Goal: Check status

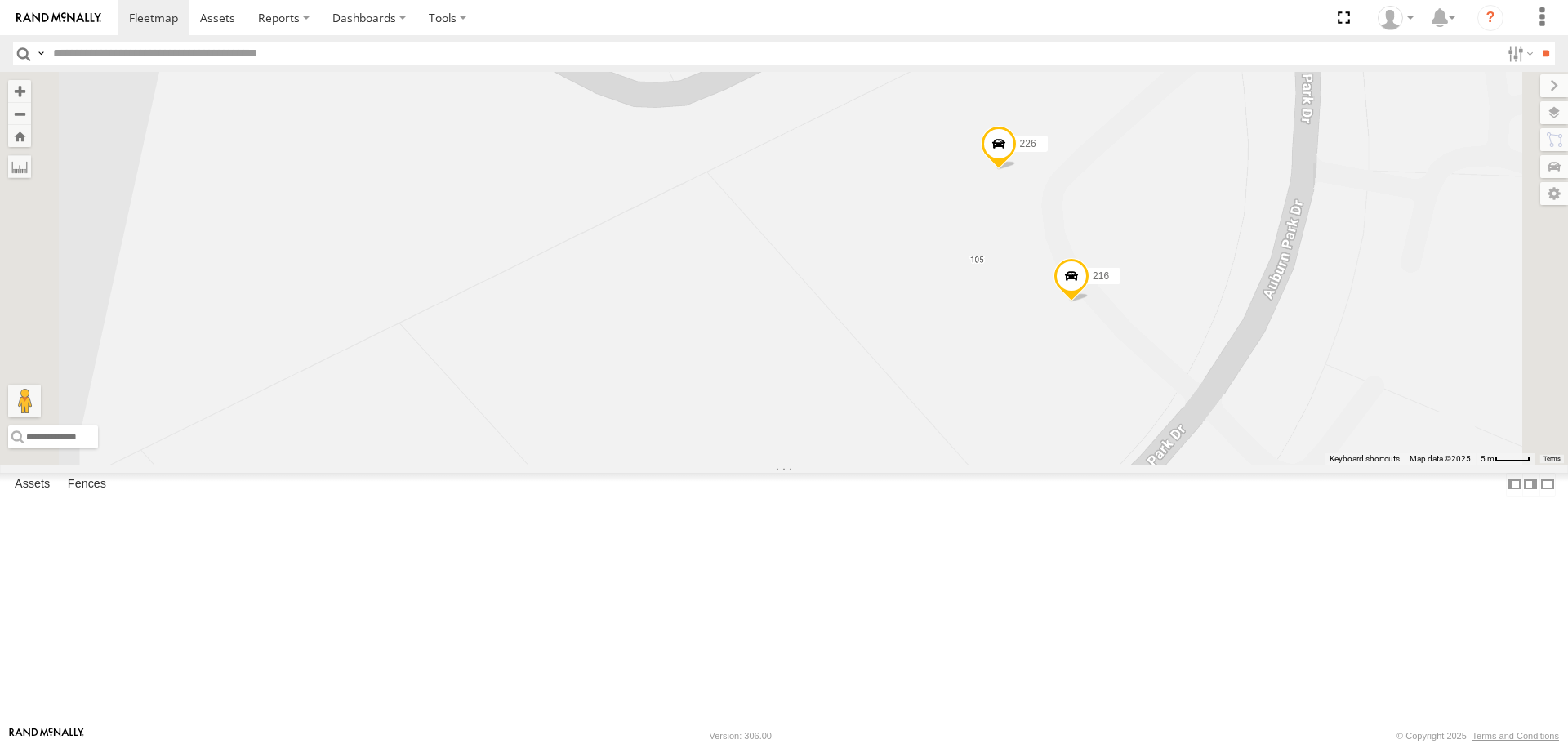
click at [1089, 302] on span at bounding box center [1071, 279] width 36 height 44
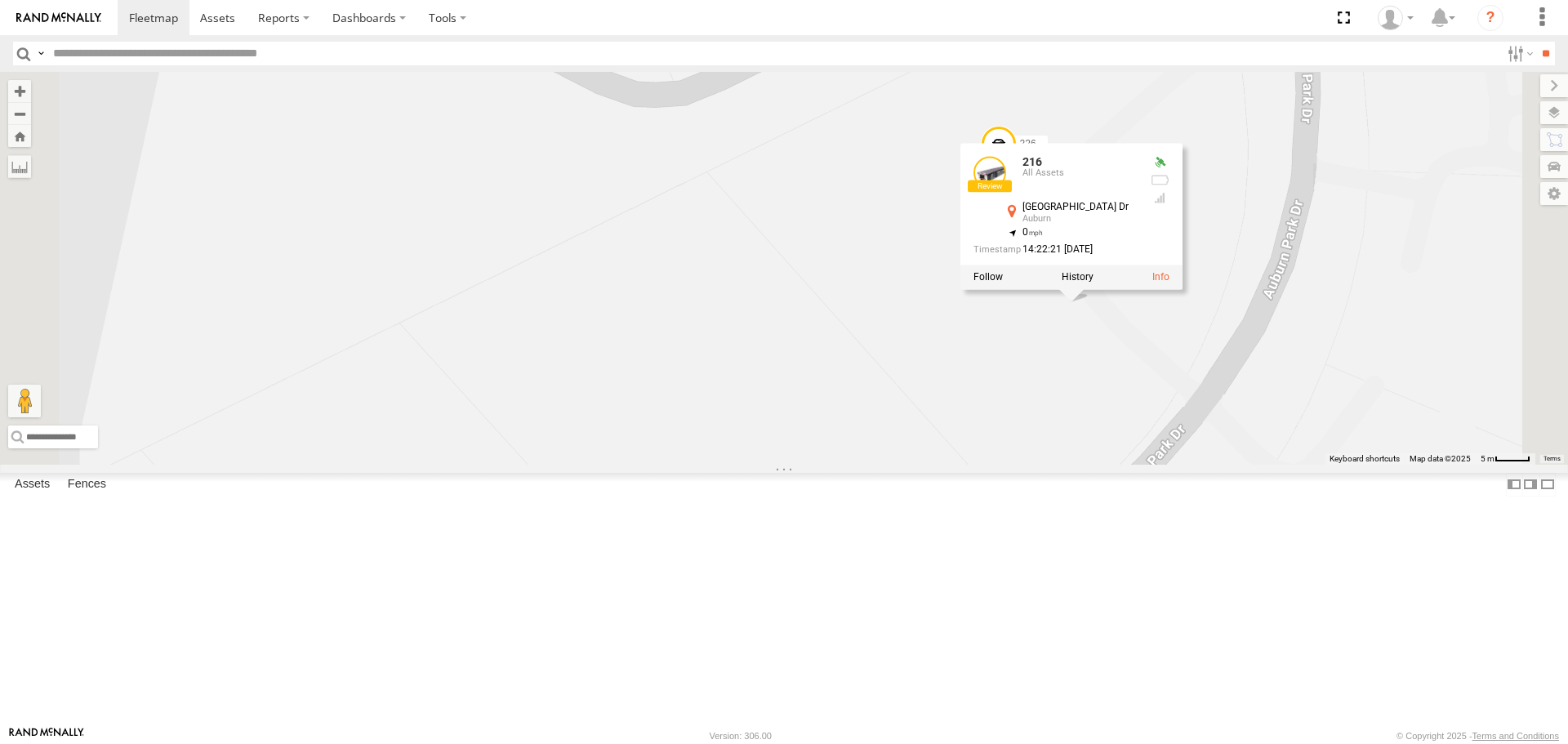
click at [1194, 463] on div "201 213 205 221 Bad Tracker 295 1502 208 203 1505 1508 Bad Tracker 215 209 1503…" at bounding box center [784, 267] width 1568 height 392
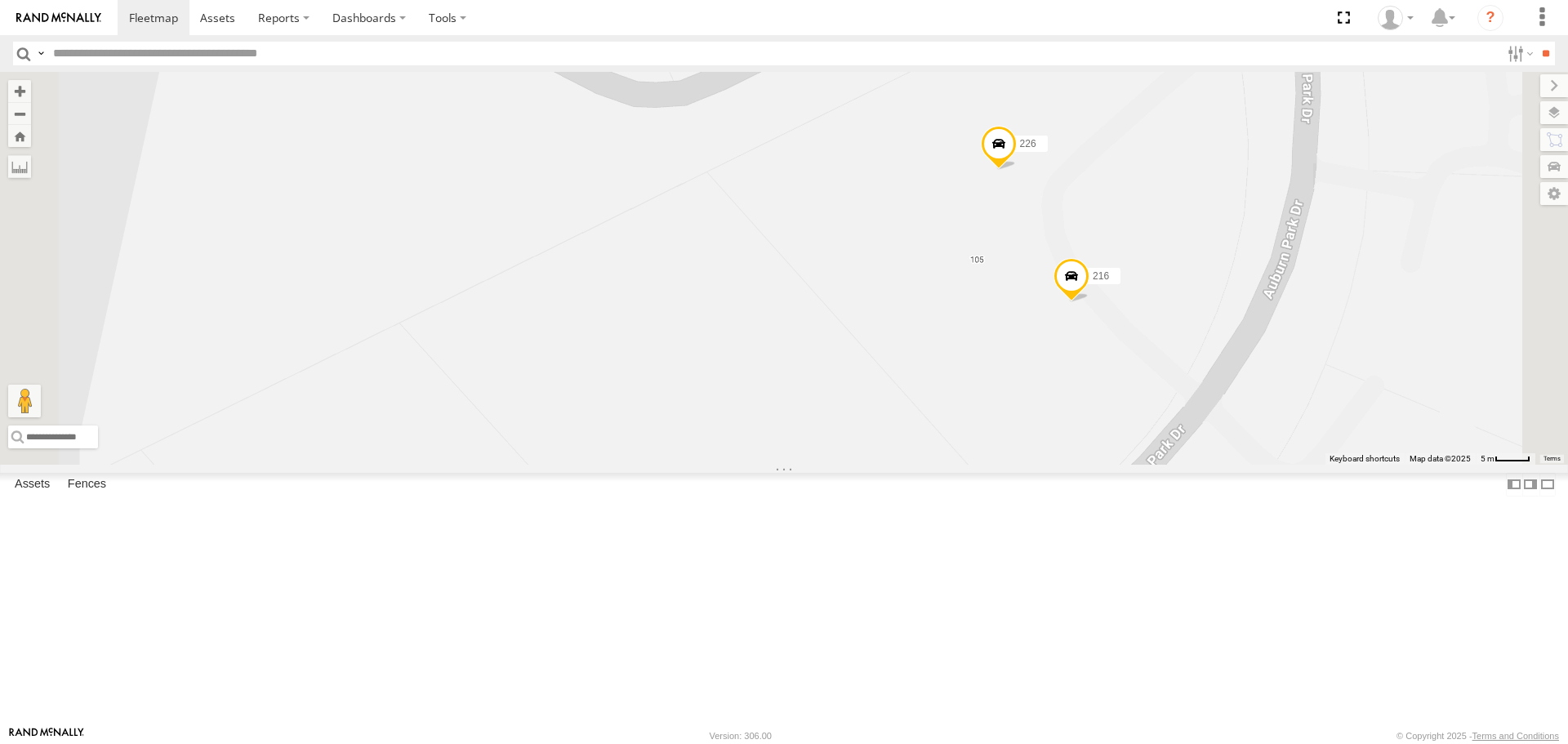
click at [1017, 170] on span at bounding box center [998, 147] width 36 height 44
click at [1089, 302] on span at bounding box center [1071, 279] width 36 height 44
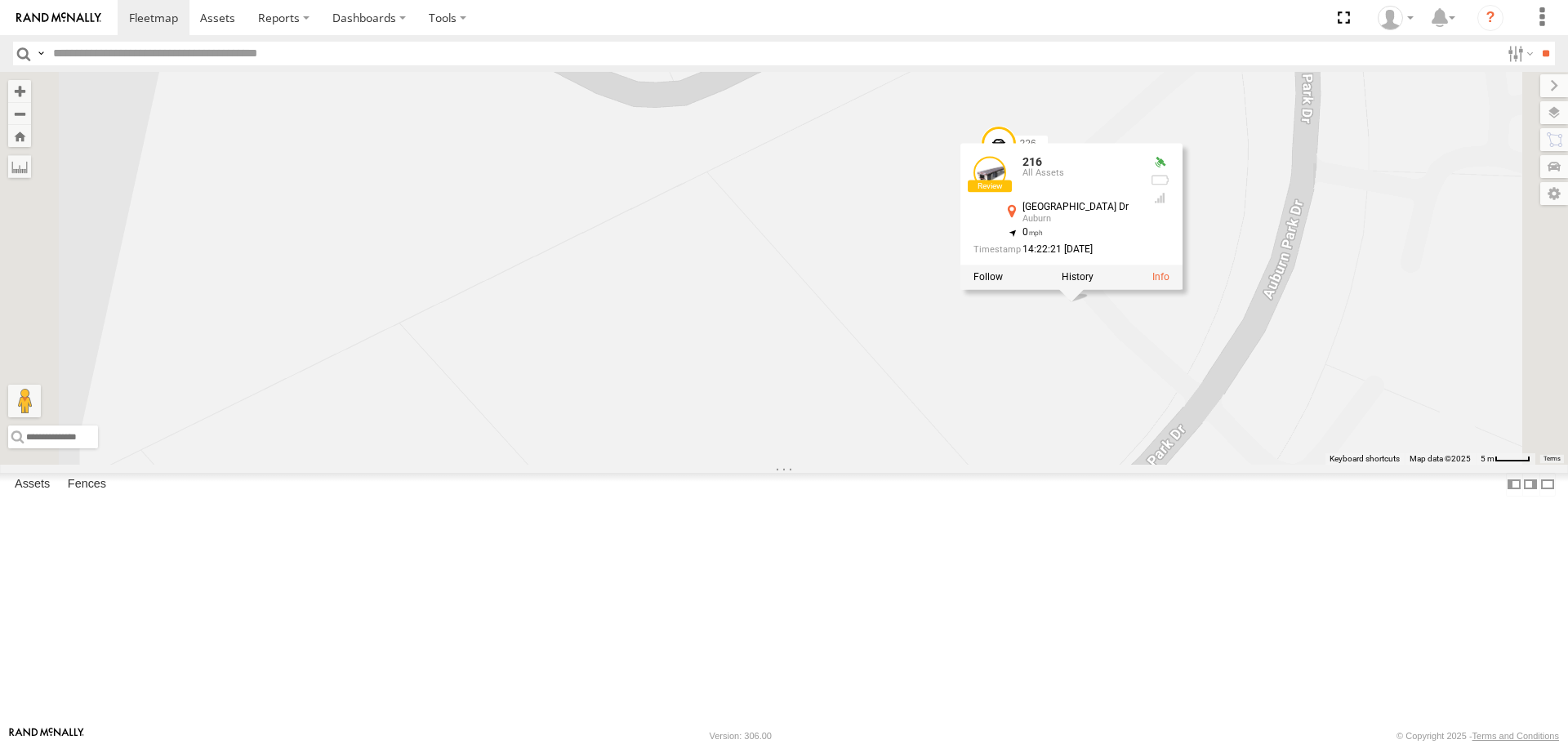
click at [1255, 451] on div "201 213 205 221 Bad Tracker 295 1502 208 203 1505 1508 Bad Tracker 215 209 1503…" at bounding box center [784, 267] width 1568 height 392
click at [1252, 450] on div "201 213 205 221 Bad Tracker 295 1502 208 203 1505 1508 Bad Tracker 215 209 1503…" at bounding box center [784, 267] width 1568 height 392
